Goal: Information Seeking & Learning: Find specific fact

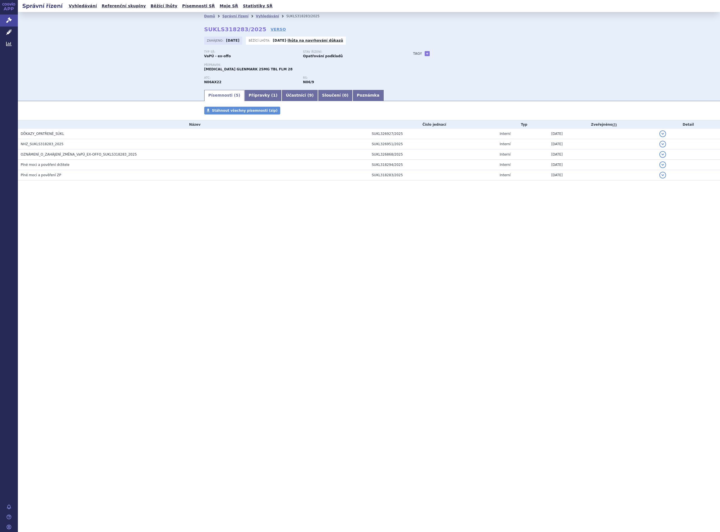
click at [607, 29] on div "Domů Správní řízení Vyhledávání SUKLS318283/2025 SUKLS318283/2025 VERSO Zahájen…" at bounding box center [369, 50] width 702 height 77
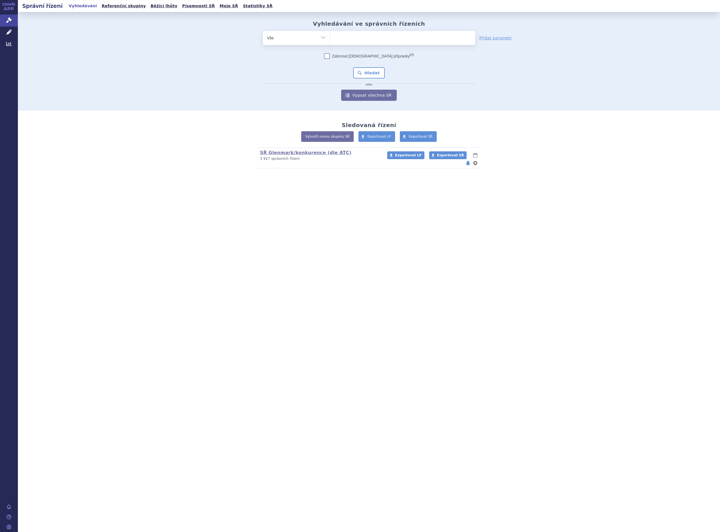
click at [356, 35] on ul at bounding box center [402, 37] width 145 height 12
click at [330, 35] on select at bounding box center [330, 38] width 0 height 14
type input "gl"
type input "gle"
type input "glezi"
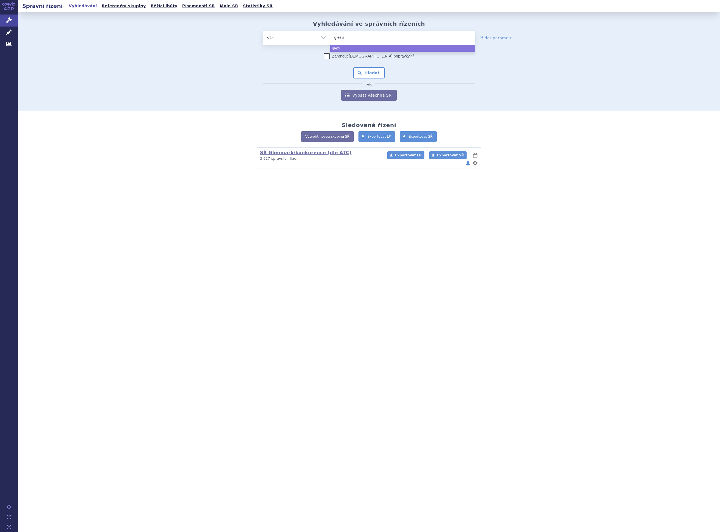
type input "glezisi"
type input "glezisim"
select select "glezisim"
click at [368, 72] on button "Hledat" at bounding box center [369, 72] width 32 height 11
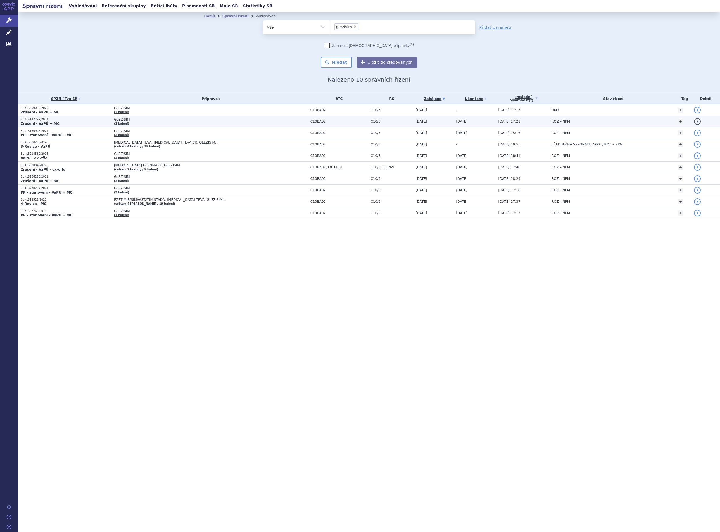
click at [200, 122] on span "GLEZISIM" at bounding box center [184, 120] width 140 height 4
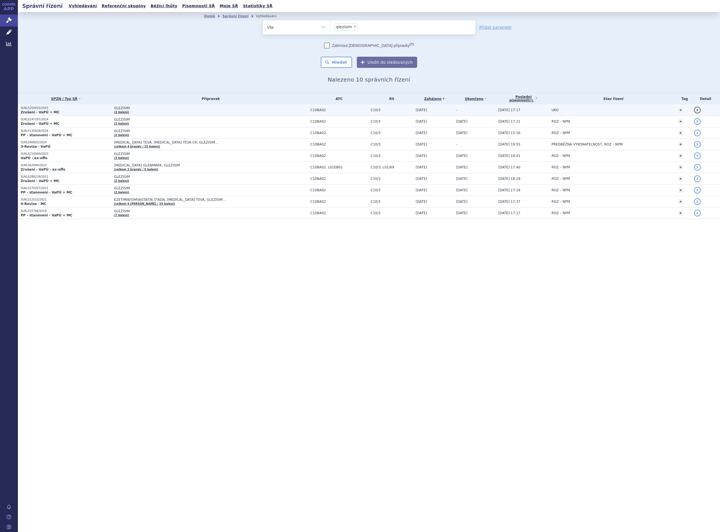
click at [125, 109] on span "GLEZISIM" at bounding box center [184, 108] width 140 height 4
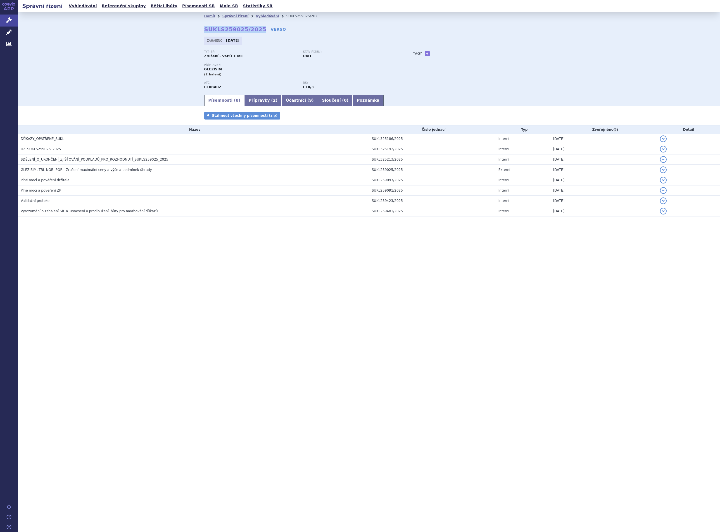
drag, startPoint x: 255, startPoint y: 28, endPoint x: 198, endPoint y: 26, distance: 57.3
click at [198, 26] on div "Domů Správní řízení Vyhledávání SUKLS259025/2025 SUKLS259025/2025 VERSO [GEOGRA…" at bounding box center [369, 57] width 352 height 74
click at [257, 100] on link "Přípravky ( 2 )" at bounding box center [263, 100] width 37 height 11
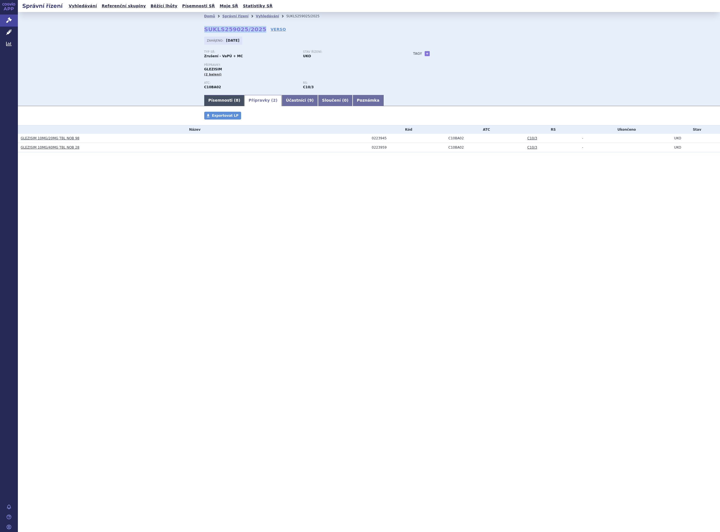
click at [221, 101] on link "Písemnosti ( 8 )" at bounding box center [224, 100] width 40 height 11
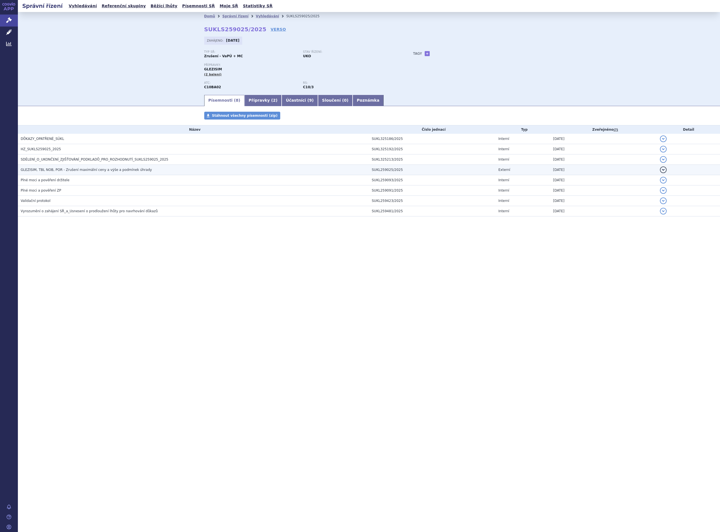
click at [121, 172] on span "GLEZISIM, TBL NOB, POR - Zrušení maximální ceny a výše a podmínek úhrady" at bounding box center [86, 170] width 131 height 4
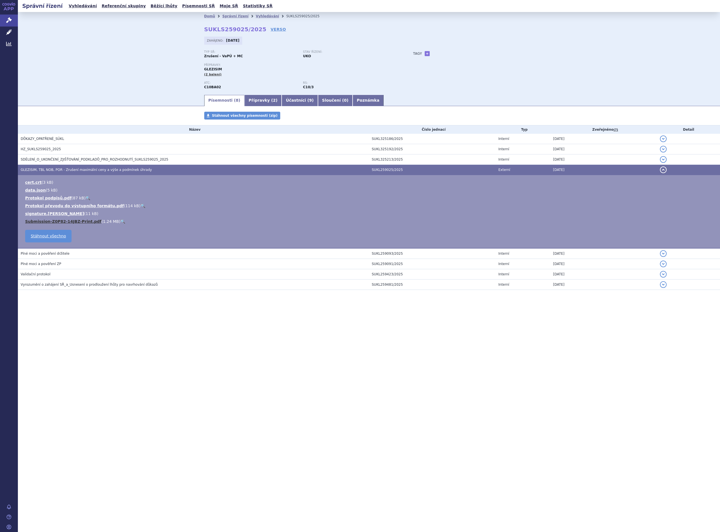
click at [49, 222] on link "Submission-Z0P82-14JBZ-Print.pdf" at bounding box center [63, 221] width 76 height 4
click at [256, 101] on link "Přípravky ( 2 )" at bounding box center [263, 100] width 37 height 11
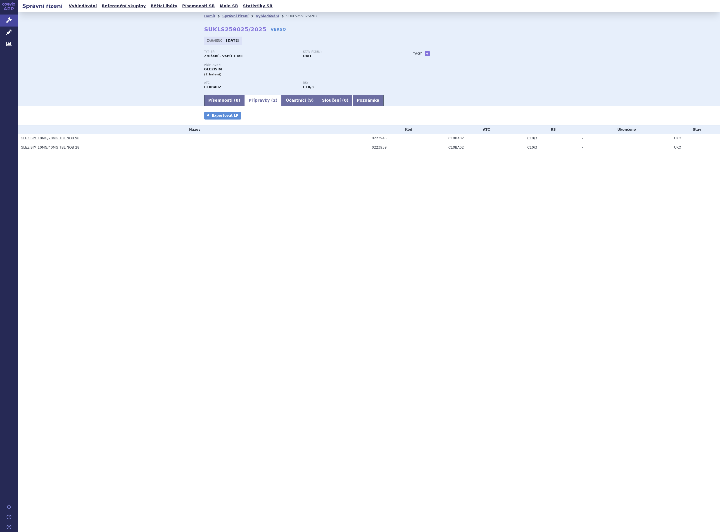
click at [377, 138] on div "0223945" at bounding box center [409, 138] width 74 height 4
copy div "0223945"
click at [376, 148] on div "0223959" at bounding box center [409, 148] width 74 height 4
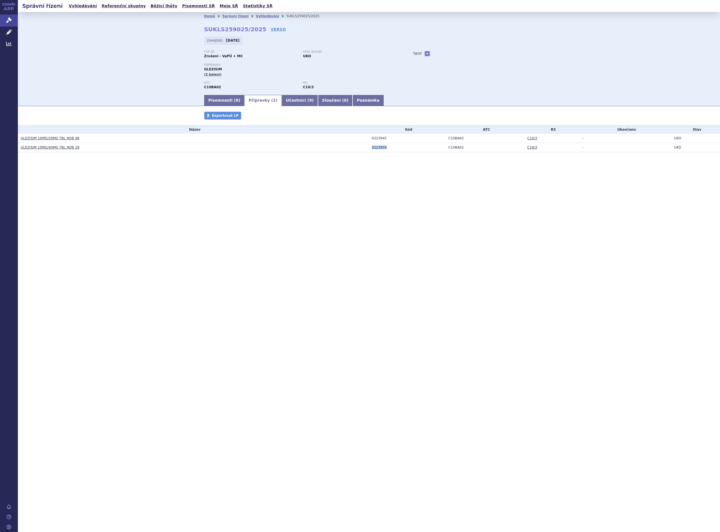
copy div "0223959"
drag, startPoint x: 82, startPoint y: 139, endPoint x: 19, endPoint y: 142, distance: 62.9
click at [19, 142] on td "GLEZISIM 10MG/20MG TBL NOB 98" at bounding box center [193, 138] width 351 height 9
copy link "GLEZISIM 10MG/20MG TBL NOB 98"
click at [91, 143] on td "GLEZISIM 10MG/40MG TBL NOB 28" at bounding box center [193, 147] width 351 height 9
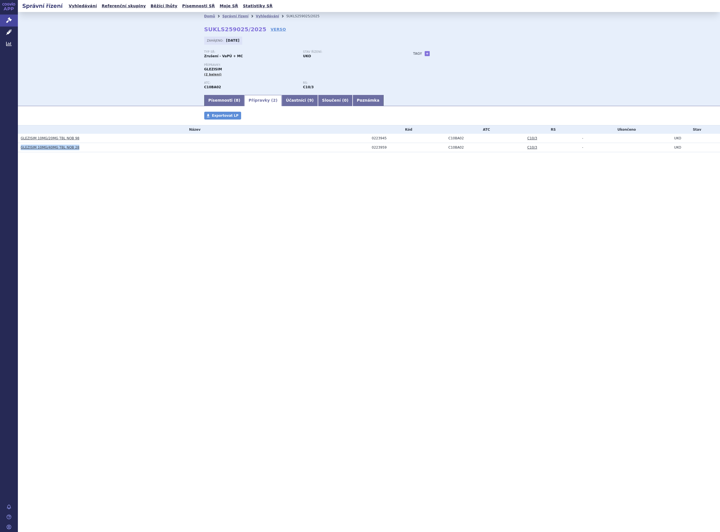
drag, startPoint x: 81, startPoint y: 146, endPoint x: 21, endPoint y: 152, distance: 59.8
click at [21, 152] on td "GLEZISIM 10MG/40MG TBL NOB 28" at bounding box center [193, 147] width 351 height 9
copy link "GLEZISIM 10MG/40MG TBL NOB 28"
click at [91, 60] on div "Domů Správní řízení Vyhledávání SUKLS259025/2025 SUKLS259025/2025 VERSO Zahájen…" at bounding box center [369, 53] width 702 height 82
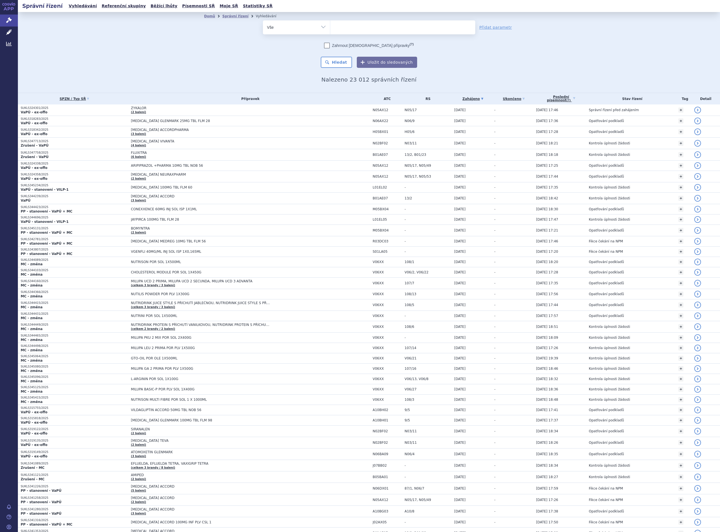
click at [339, 29] on ul at bounding box center [402, 26] width 145 height 12
click at [330, 29] on select at bounding box center [330, 27] width 0 height 14
paste input "SUKLS259025/2025"
type input "SUKLS259025/2025"
select select "SUKLS259025/2025"
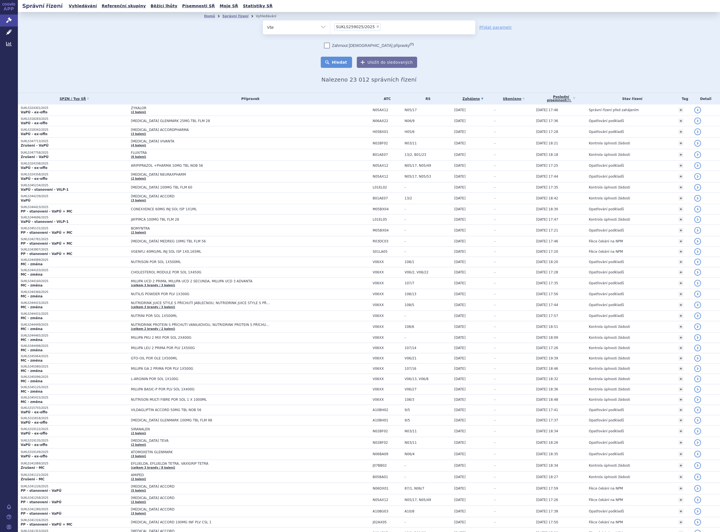
click at [336, 65] on button "Hledat" at bounding box center [337, 62] width 32 height 11
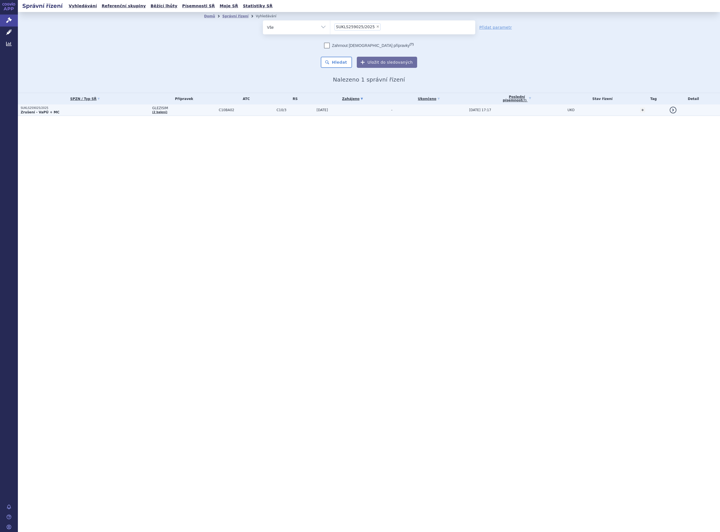
click at [206, 109] on span "GLEZISIM" at bounding box center [184, 108] width 64 height 4
